Goal: Entertainment & Leisure: Consume media (video, audio)

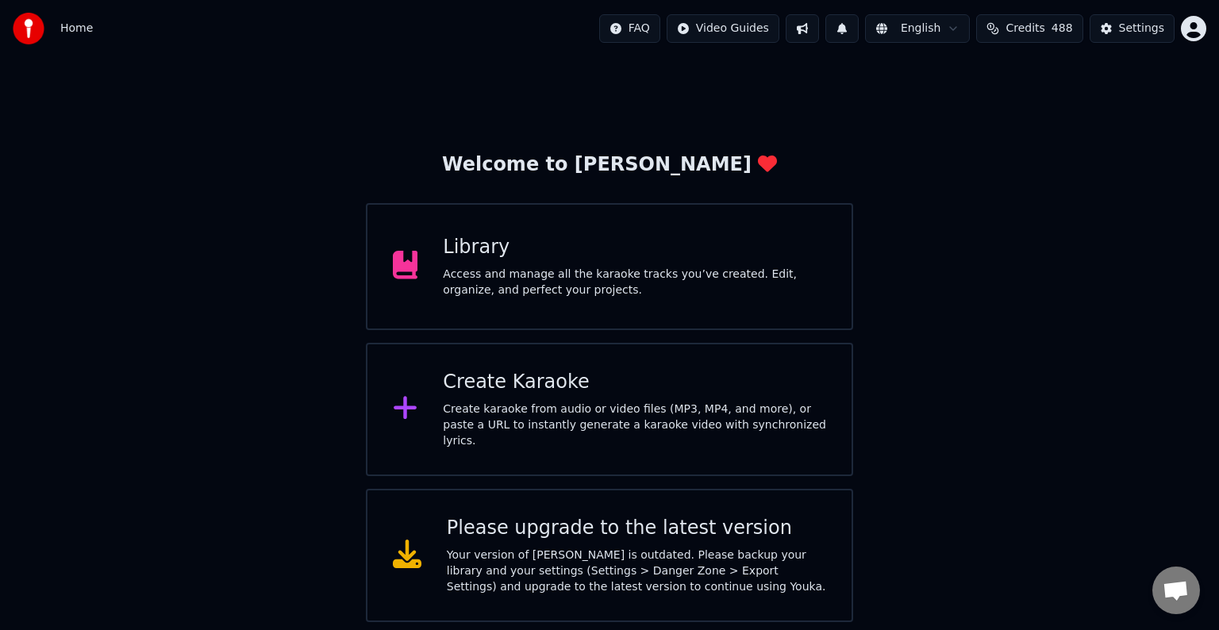
click at [480, 283] on div "Access and manage all the karaoke tracks you’ve created. Edit, organize, and pe…" at bounding box center [634, 283] width 383 height 32
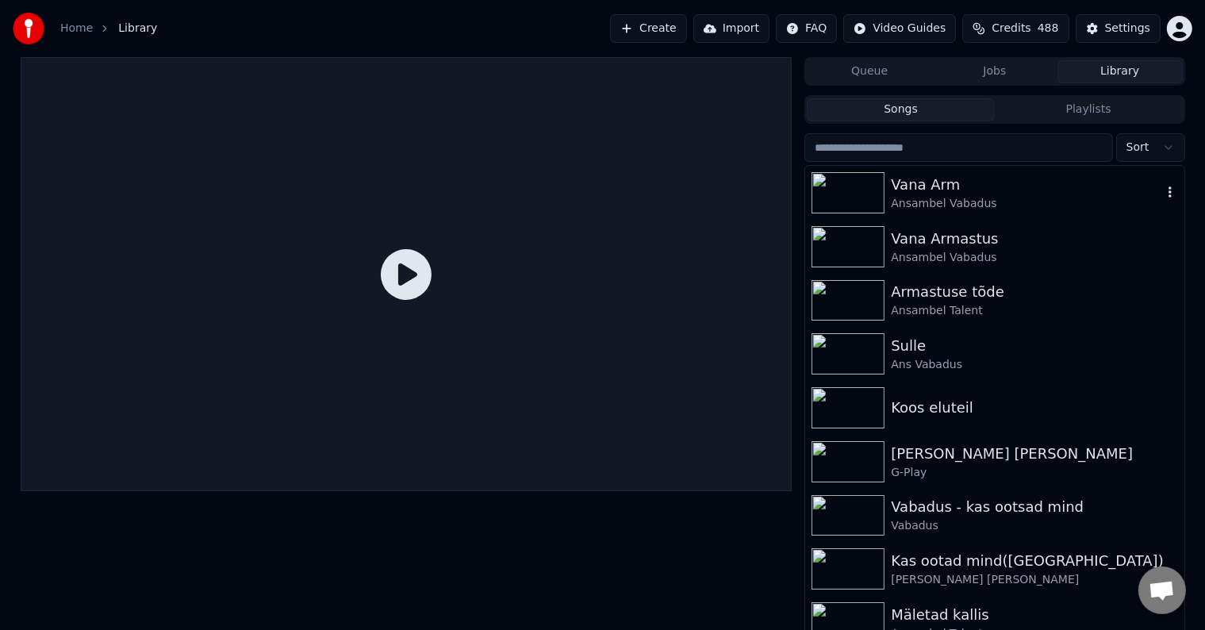
click at [962, 205] on div "Ansambel Vabadus" at bounding box center [1026, 204] width 271 height 16
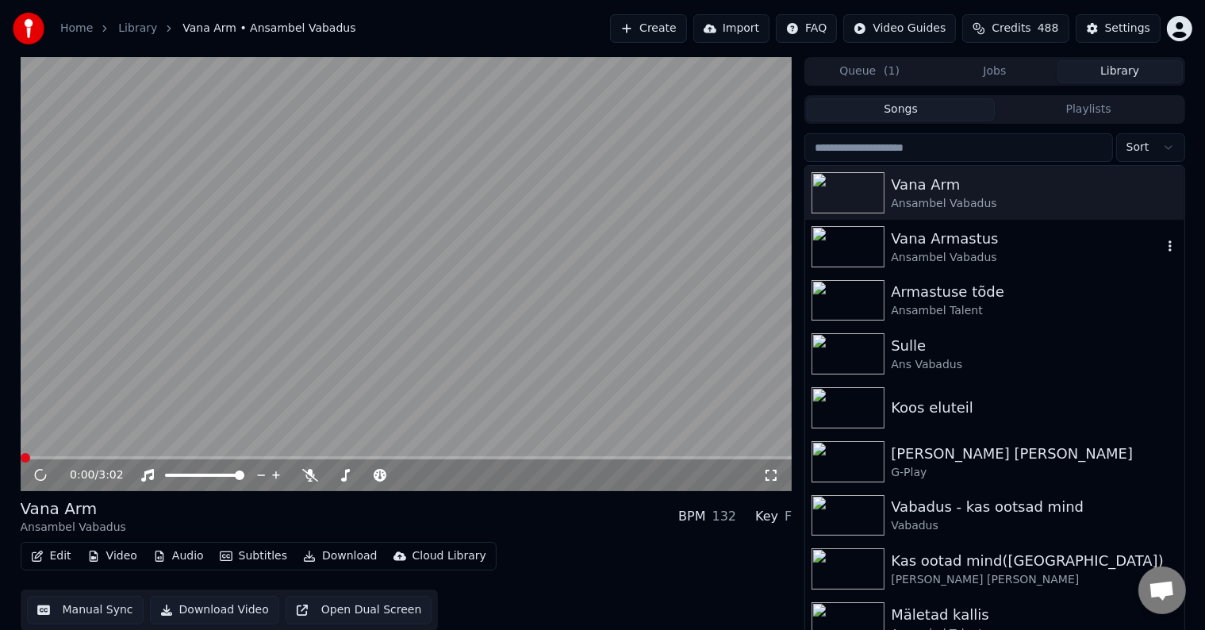
click at [962, 248] on div "Vana Armastus" at bounding box center [1026, 239] width 271 height 22
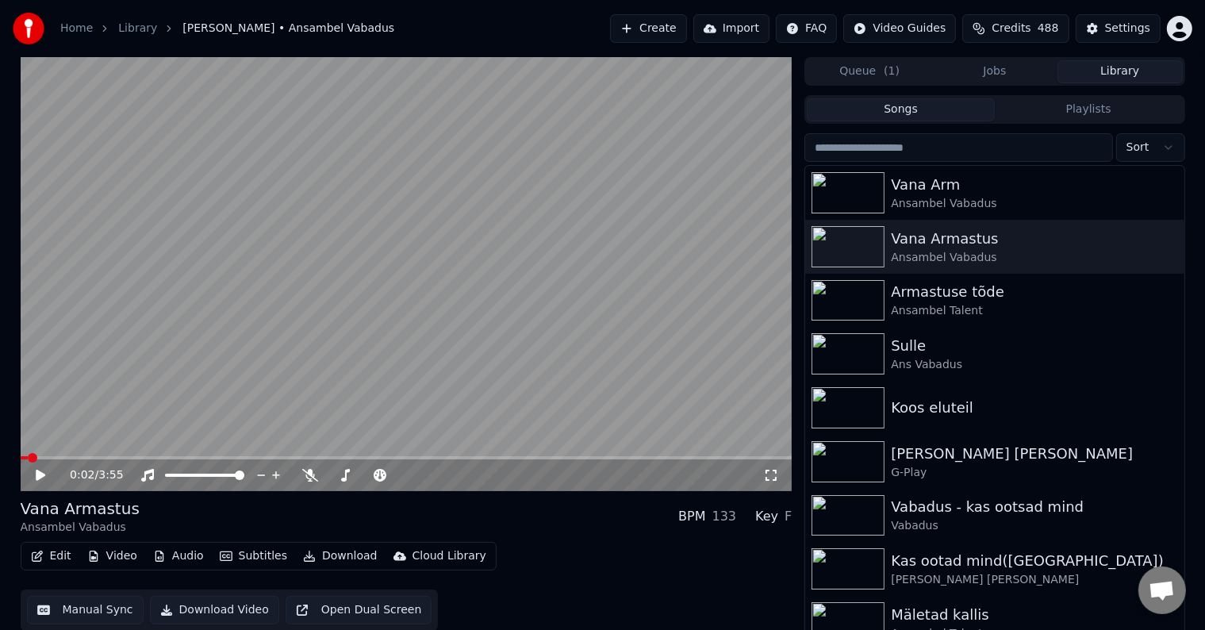
click at [40, 470] on icon at bounding box center [51, 475] width 37 height 13
click at [314, 473] on icon at bounding box center [310, 475] width 16 height 13
click at [40, 478] on icon at bounding box center [41, 475] width 10 height 11
click at [21, 463] on span at bounding box center [26, 458] width 10 height 10
click at [83, 454] on video at bounding box center [407, 274] width 772 height 434
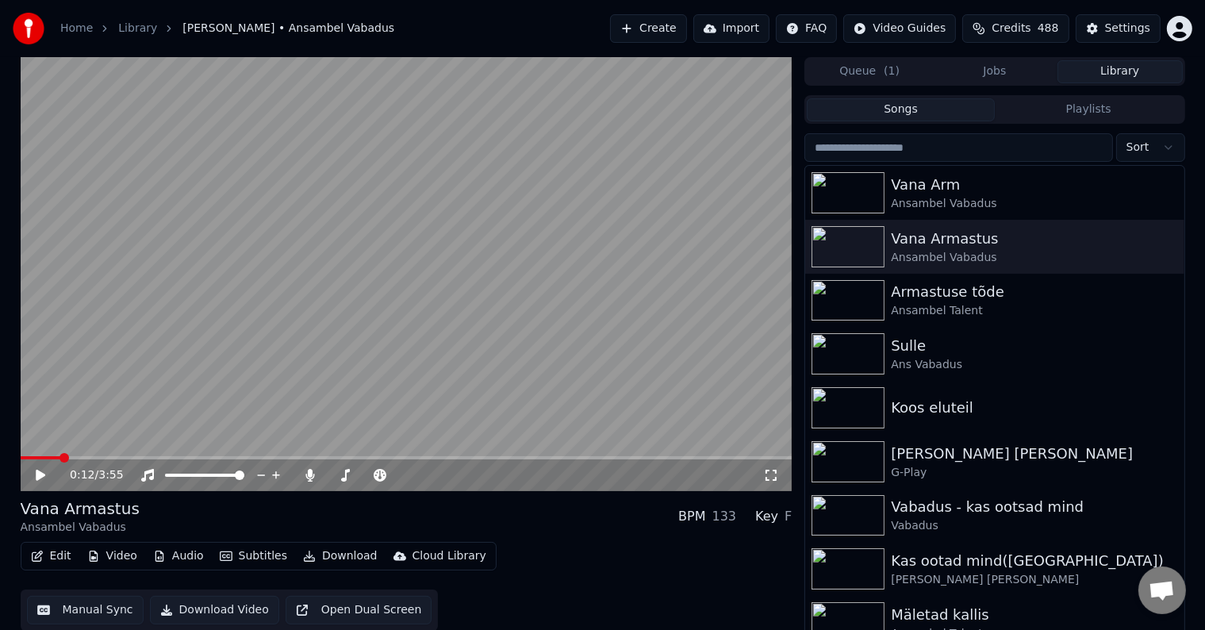
click at [82, 455] on video at bounding box center [407, 274] width 772 height 434
click at [24, 455] on video at bounding box center [407, 274] width 772 height 434
click at [24, 463] on div "3:54 / 3:55" at bounding box center [407, 475] width 772 height 32
click at [26, 459] on span at bounding box center [24, 457] width 6 height 3
click at [37, 476] on icon at bounding box center [41, 475] width 10 height 11
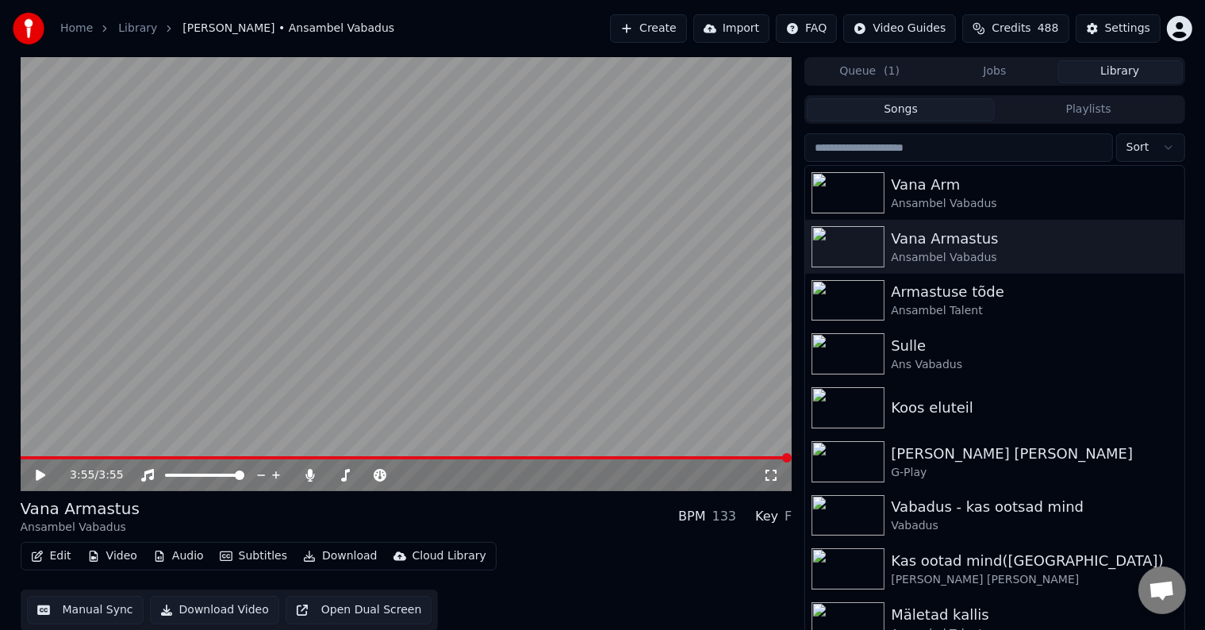
click at [21, 454] on video at bounding box center [407, 274] width 772 height 434
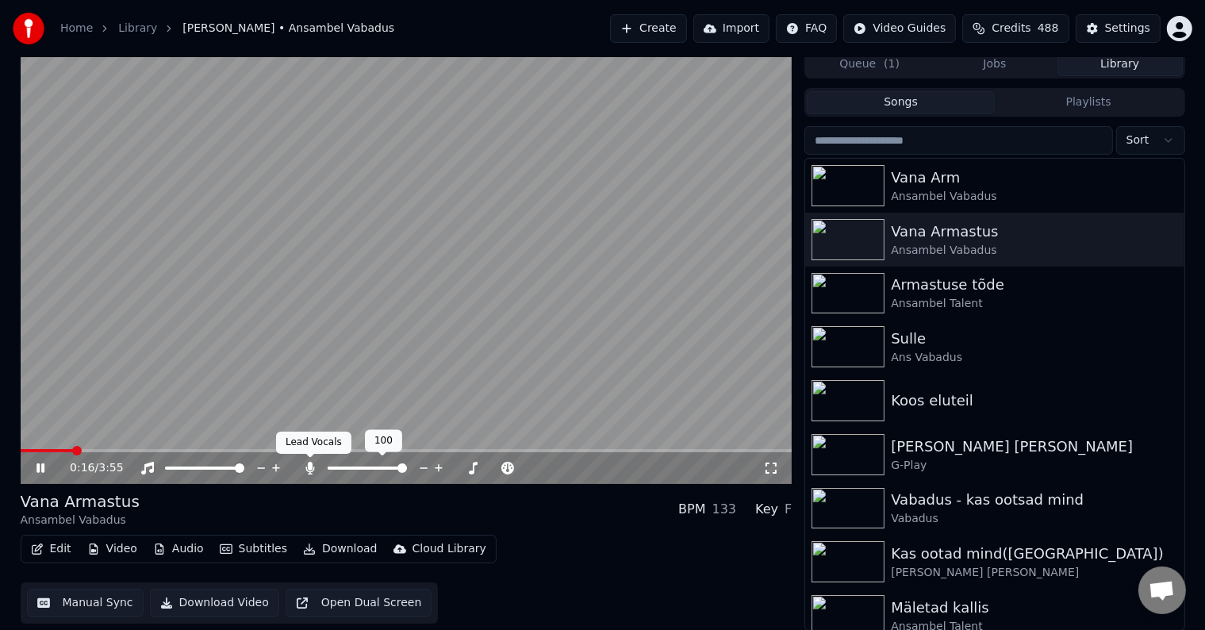
click at [309, 472] on icon at bounding box center [310, 468] width 16 height 13
